Goal: Transaction & Acquisition: Register for event/course

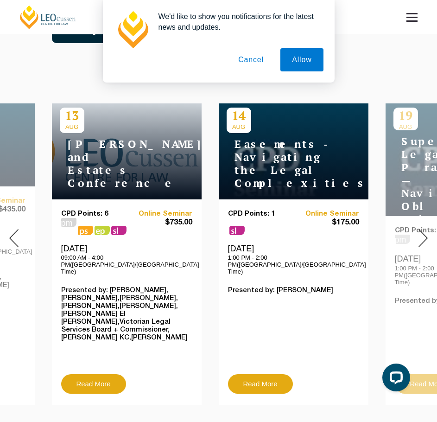
click at [427, 229] on img at bounding box center [423, 238] width 9 height 18
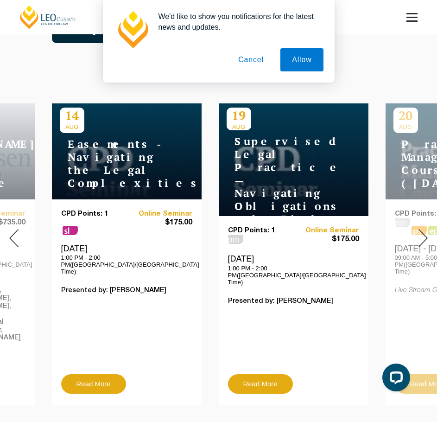
click at [427, 229] on img at bounding box center [423, 238] width 9 height 18
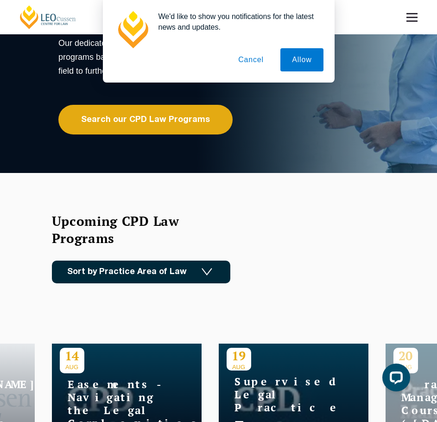
scroll to position [46, 0]
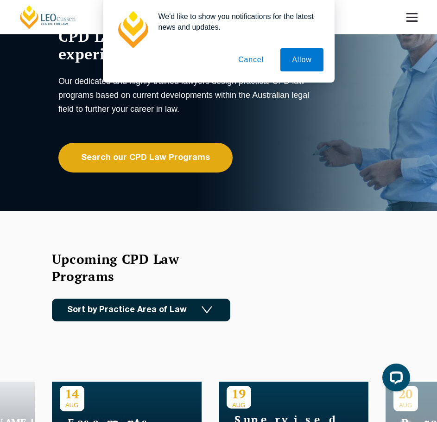
drag, startPoint x: 257, startPoint y: 48, endPoint x: 257, endPoint y: 53, distance: 5.2
click at [258, 49] on div "We'd like to show you notifications for the latest news and updates. Allow Canc…" at bounding box center [219, 41] width 210 height 60
click at [252, 59] on button "Cancel" at bounding box center [251, 59] width 49 height 23
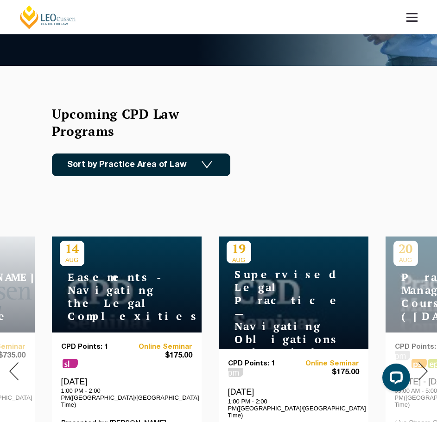
scroll to position [93, 0]
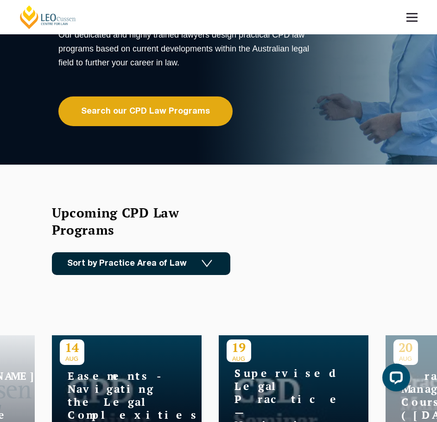
click at [124, 263] on link "Sort by Practice Area of Law" at bounding box center [141, 263] width 179 height 23
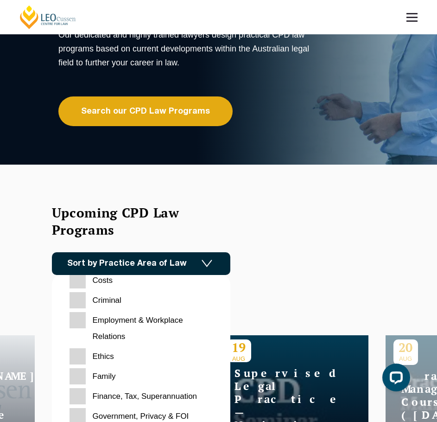
click at [83, 378] on input "Family" at bounding box center [141, 376] width 143 height 16
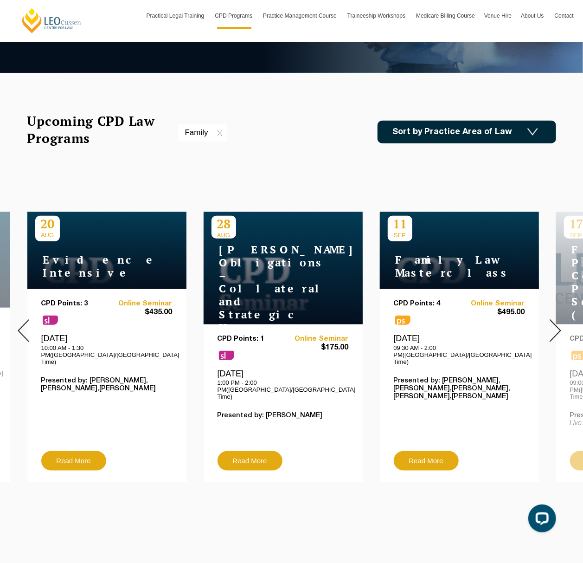
scroll to position [216, 0]
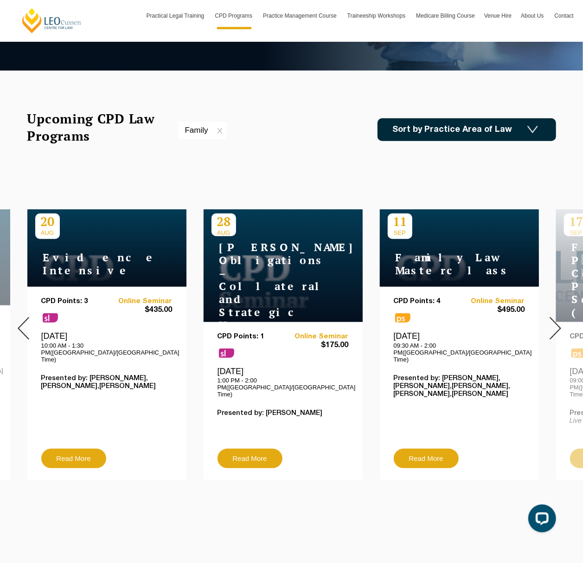
click at [437, 318] on img at bounding box center [556, 328] width 12 height 23
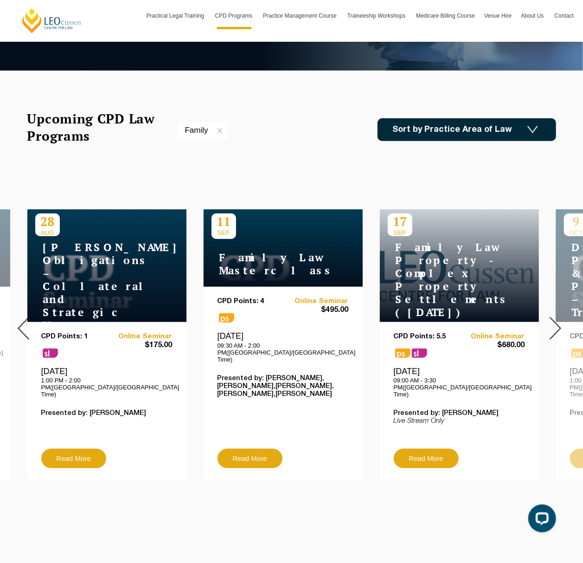
click at [437, 318] on img at bounding box center [556, 328] width 12 height 23
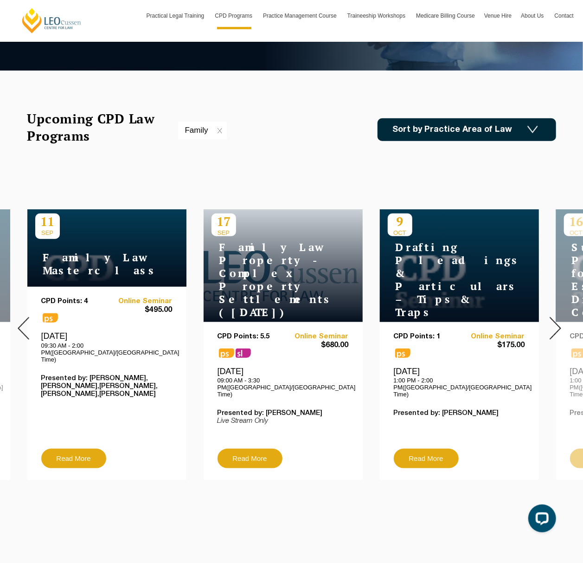
click at [437, 318] on img at bounding box center [556, 328] width 12 height 23
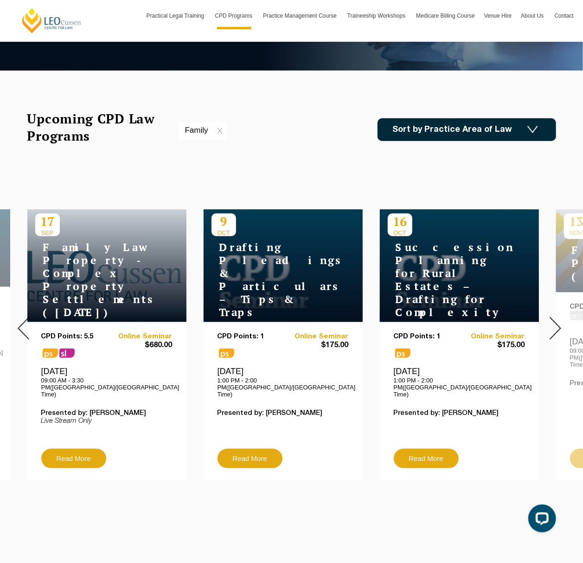
click at [437, 318] on img at bounding box center [556, 328] width 12 height 23
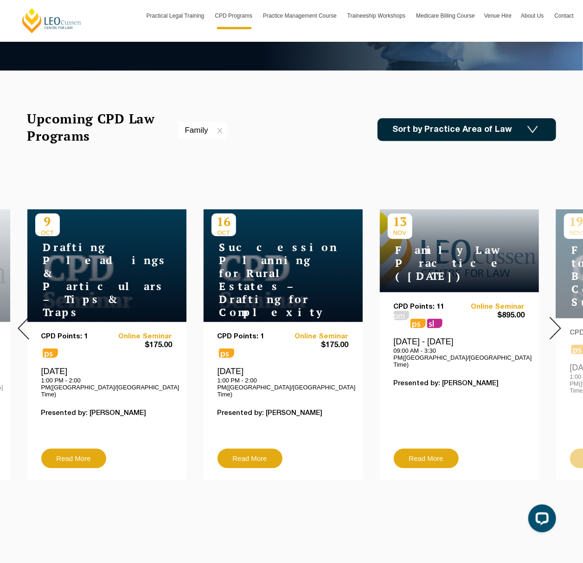
click at [437, 318] on img at bounding box center [556, 328] width 12 height 23
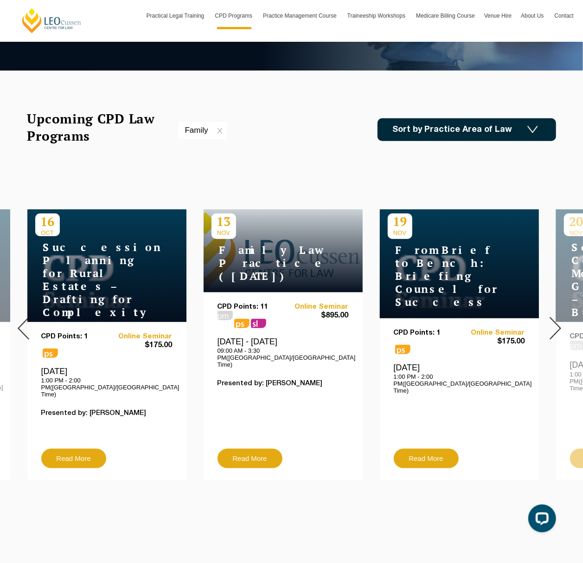
click at [437, 318] on img at bounding box center [556, 328] width 12 height 23
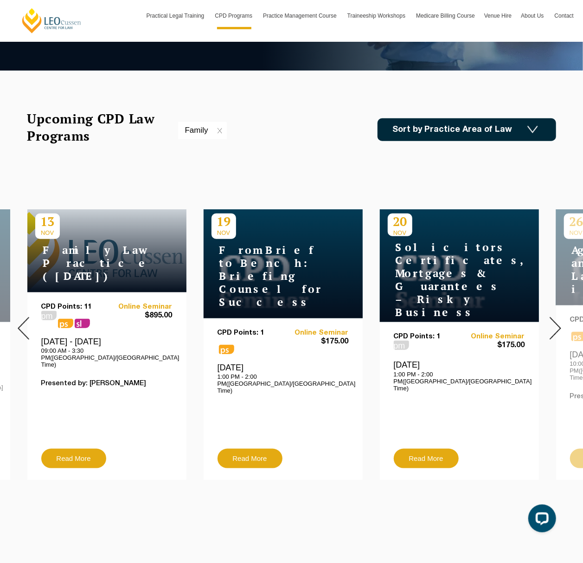
click at [437, 318] on img at bounding box center [556, 328] width 12 height 23
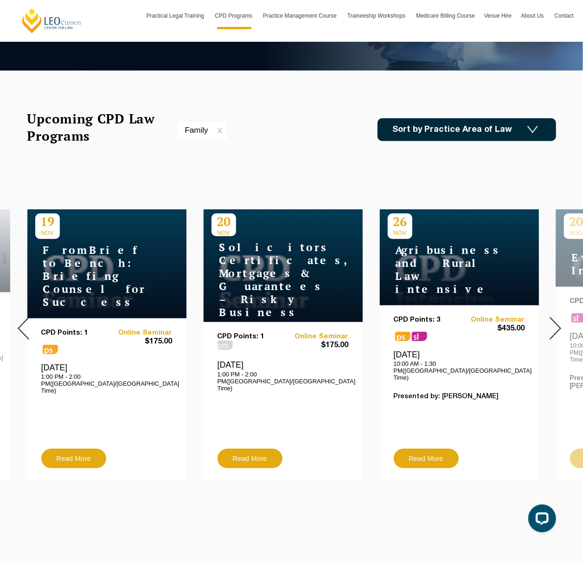
click at [437, 318] on img at bounding box center [556, 328] width 12 height 23
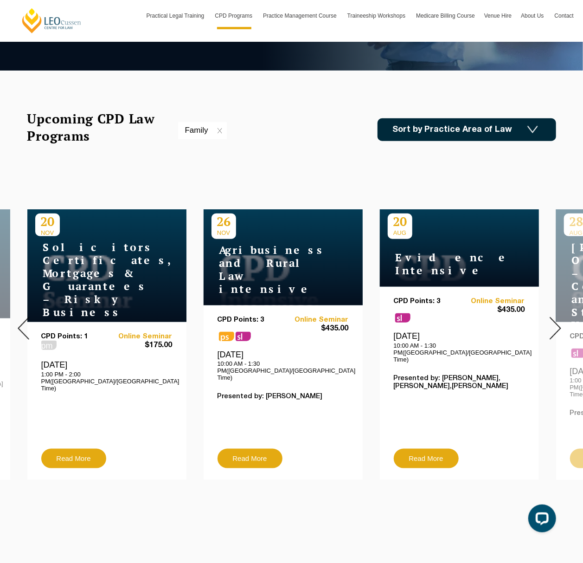
click at [437, 318] on img at bounding box center [556, 328] width 12 height 23
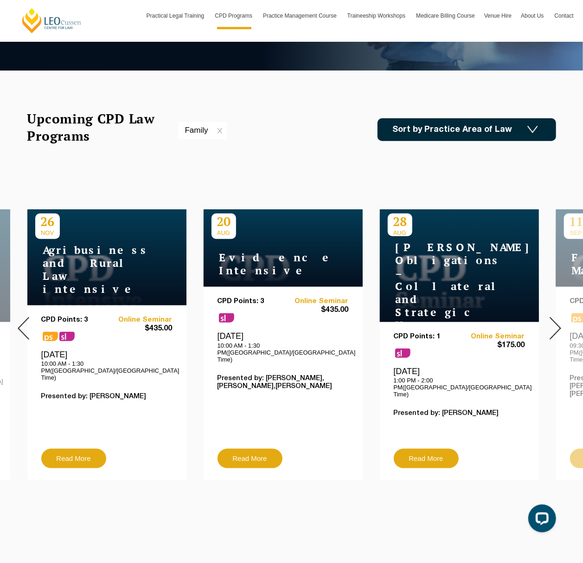
click at [437, 318] on img at bounding box center [556, 328] width 12 height 23
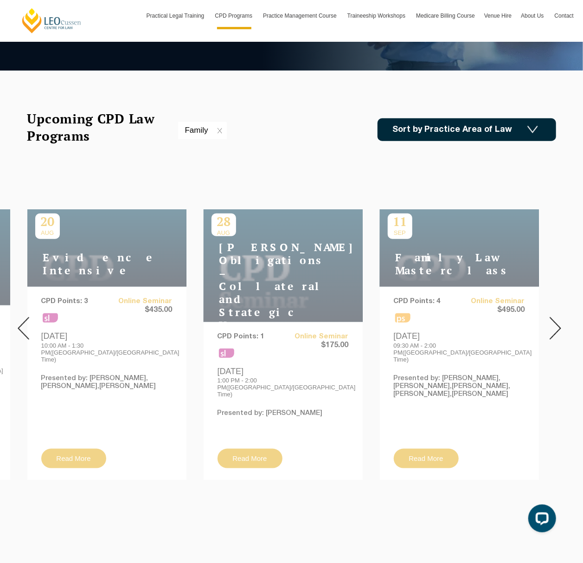
click at [437, 318] on img at bounding box center [556, 328] width 12 height 23
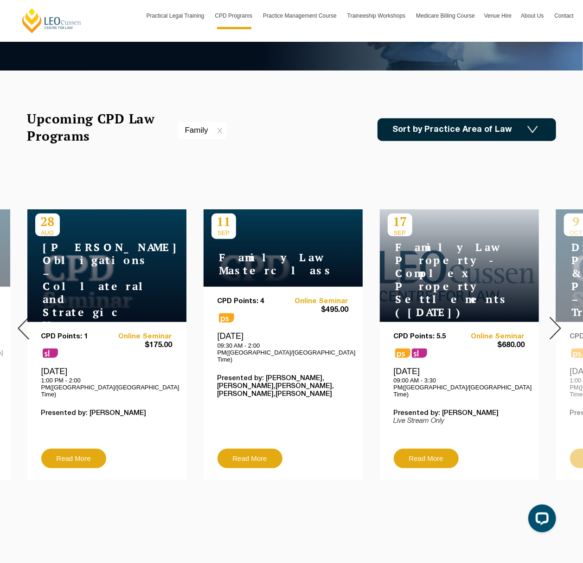
click at [437, 318] on img at bounding box center [556, 328] width 12 height 23
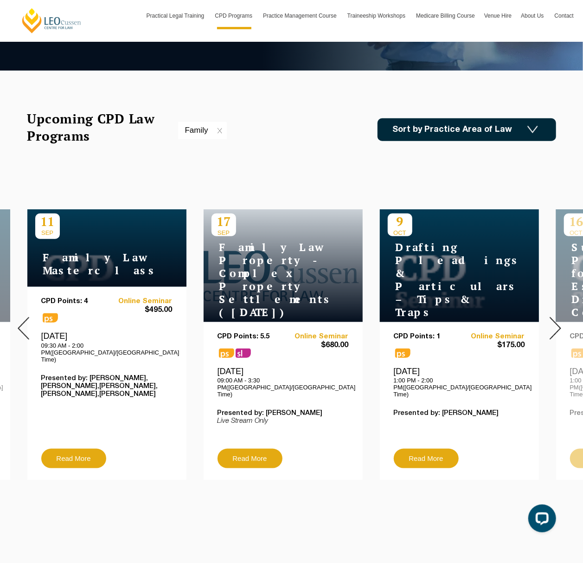
click at [437, 318] on img at bounding box center [556, 328] width 12 height 23
drag, startPoint x: 556, startPoint y: 318, endPoint x: 40, endPoint y: 320, distance: 515.8
click at [437, 323] on div at bounding box center [555, 328] width 56 height 317
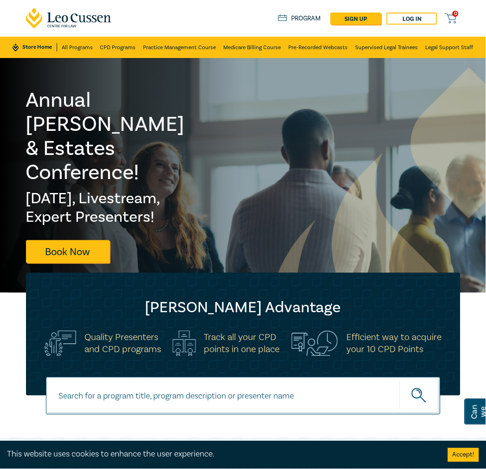
click at [139, 387] on input at bounding box center [243, 396] width 394 height 38
paste input "Costs Law & Billing Intensive | [DATE] | Earn 3 CPD Points – PM, PS, EP!"
type input "Costs Law & Billing Intensive | [DATE] | Earn 3 CPD Points – PM, PS, EP!"
click at [399, 382] on button "submit" at bounding box center [419, 396] width 41 height 28
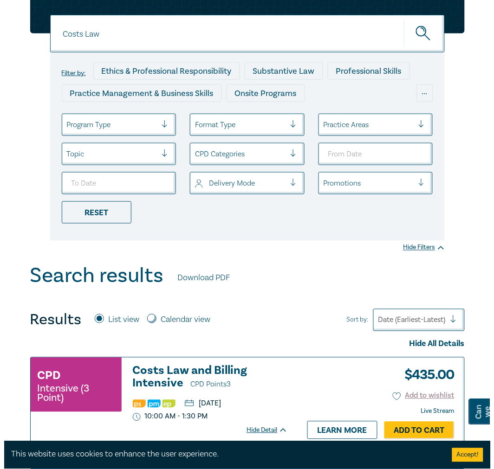
scroll to position [206, 0]
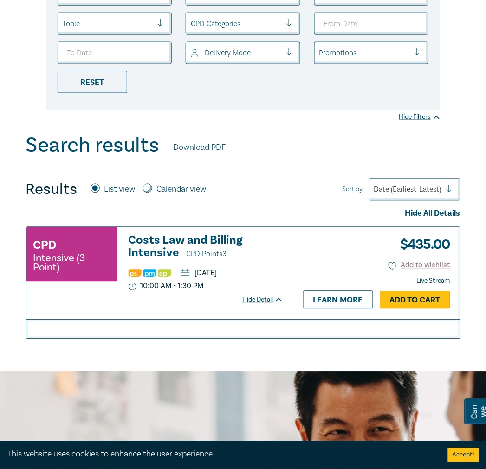
click at [437, 302] on link "Add to Cart" at bounding box center [415, 300] width 70 height 18
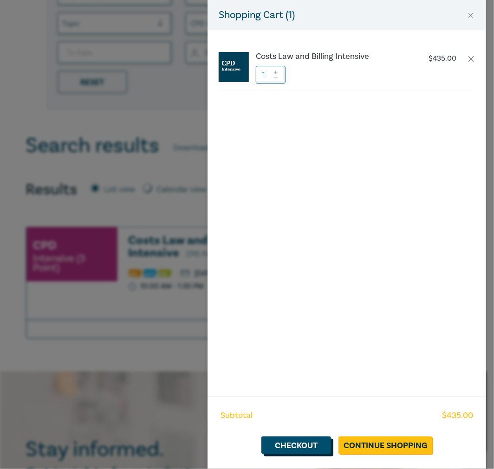
click at [298, 448] on link "Checkout" at bounding box center [296, 445] width 70 height 18
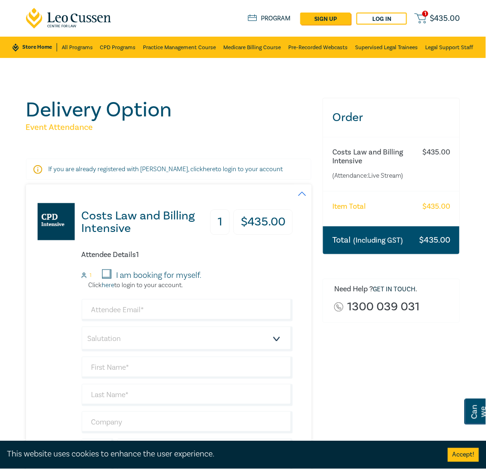
click at [398, 365] on div "Order Costs Law and Billing Intensive (Attendance: Live Stream ) $ 435.00 Item …" at bounding box center [391, 339] width 148 height 482
click at [158, 308] on input "email" at bounding box center [188, 310] width 212 height 22
type input "paula.pfingst@sayerjones.com.au"
click at [148, 339] on select "Salutation Mr. Mrs. Ms. Miss Dr. Prof. Other" at bounding box center [188, 339] width 212 height 25
select select "Ms."
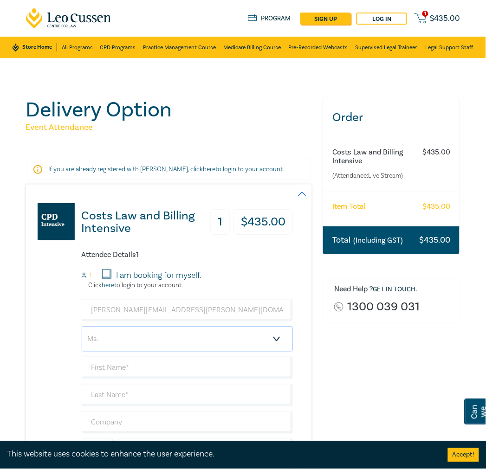
click at [82, 327] on select "Salutation Mr. Mrs. Ms. Miss Dr. Prof. Other" at bounding box center [188, 339] width 212 height 25
click at [122, 367] on input "text" at bounding box center [188, 368] width 212 height 22
type input "p"
type input "Paula"
type input "Pfingst"
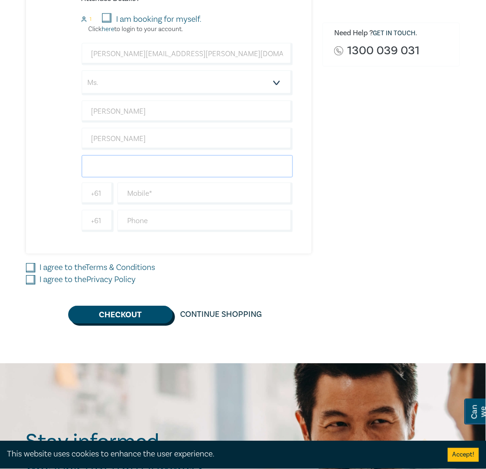
scroll to position [257, 0]
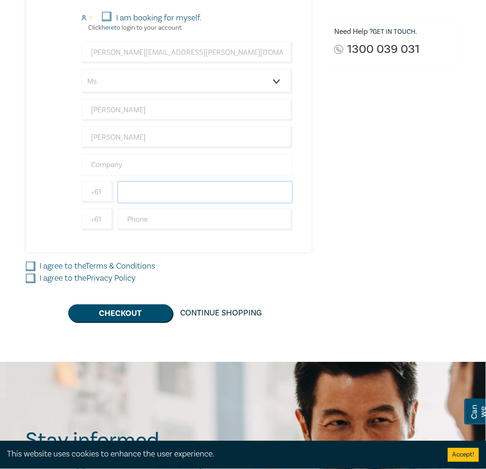
drag, startPoint x: 145, startPoint y: 188, endPoint x: 127, endPoint y: 173, distance: 23.7
click at [145, 188] on input "text" at bounding box center [205, 192] width 176 height 22
click at [122, 167] on input "text" at bounding box center [188, 165] width 212 height 22
click at [117, 162] on input "Sayer JOnes" at bounding box center [188, 165] width 212 height 22
type input "[PERSON_NAME] [PERSON_NAME]"
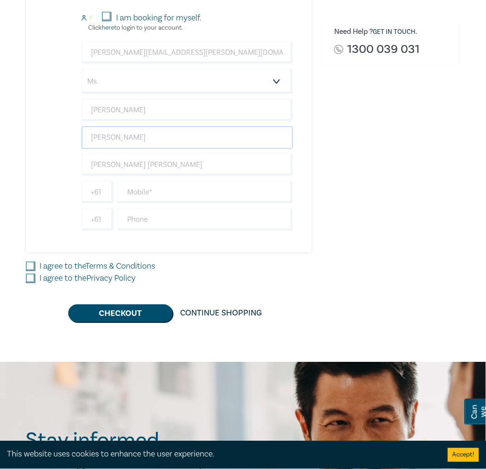
click at [143, 134] on input "Pfingst" at bounding box center [188, 138] width 212 height 22
click at [94, 132] on input "Pfingst" at bounding box center [188, 138] width 212 height 22
click at [184, 102] on input "Paula" at bounding box center [188, 110] width 212 height 22
click at [161, 139] on input "text" at bounding box center [188, 138] width 212 height 22
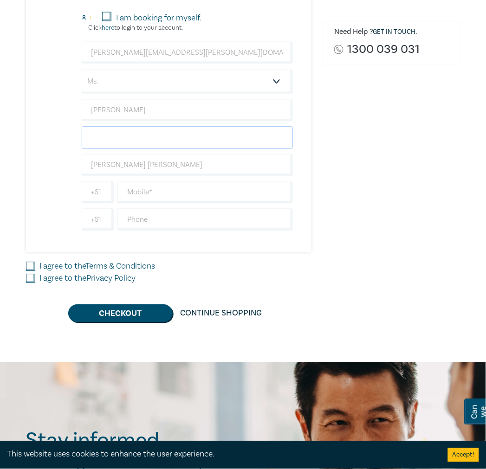
paste input "Pfingst"
type input "Pfingst"
click at [172, 188] on input "text" at bounding box center [205, 192] width 176 height 22
type input "435941990"
click at [193, 224] on input "text" at bounding box center [205, 220] width 176 height 22
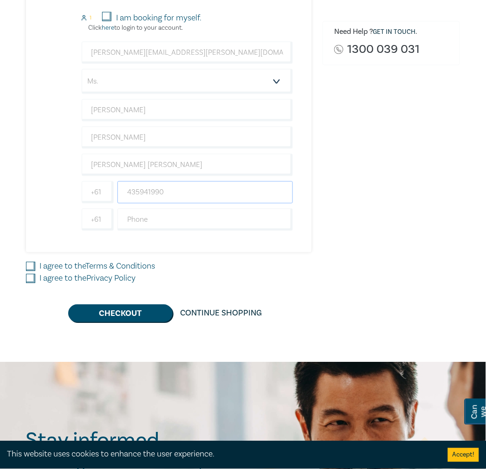
drag, startPoint x: 189, startPoint y: 191, endPoint x: 152, endPoint y: 249, distance: 69.1
click at [189, 191] on input "435941990" at bounding box center [205, 192] width 176 height 22
click at [156, 221] on input "text" at bounding box center [205, 220] width 176 height 22
type input "396412000"
click at [30, 265] on input "I agree to the Terms & Conditions" at bounding box center [30, 266] width 9 height 9
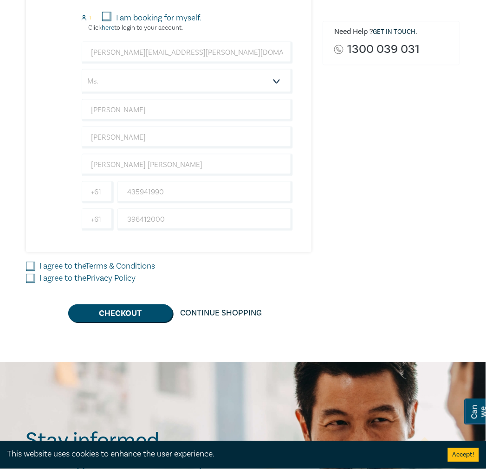
checkbox input "true"
click at [30, 279] on input "I agree to the Privacy Policy" at bounding box center [30, 278] width 9 height 9
checkbox input "true"
click at [108, 311] on button "Checkout" at bounding box center [120, 314] width 104 height 18
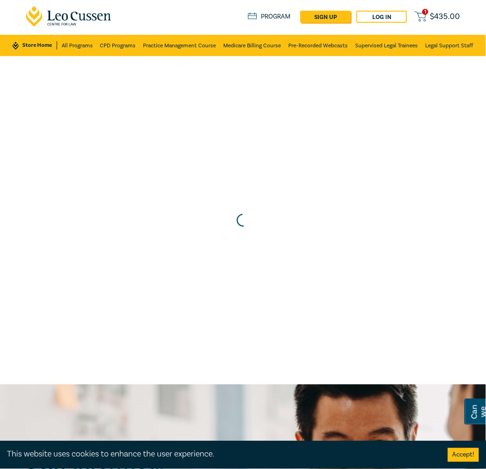
scroll to position [0, 0]
